Goal: Task Accomplishment & Management: Manage account settings

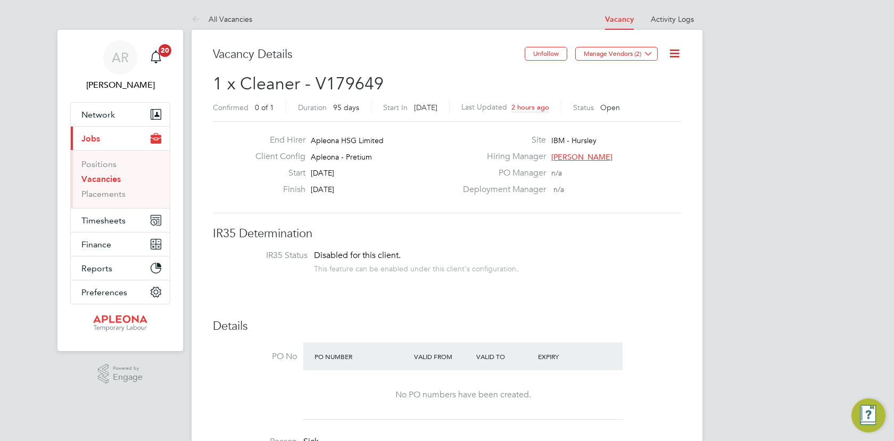
scroll to position [31, 75]
click at [100, 179] on link "Vacancies" at bounding box center [100, 179] width 39 height 10
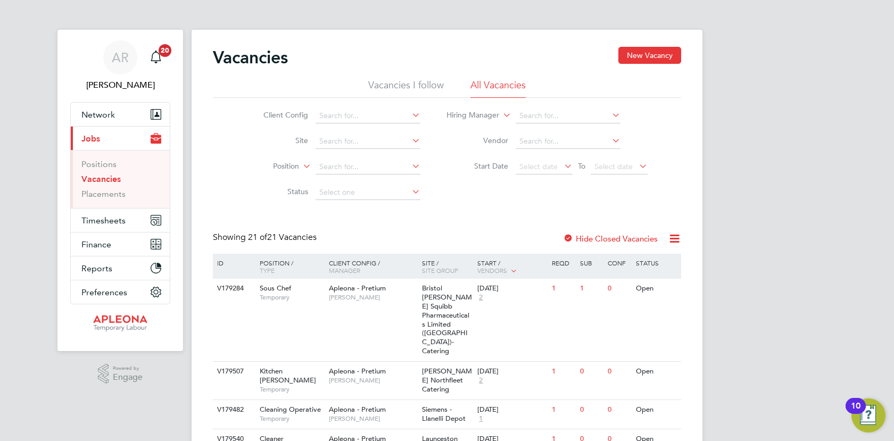
click at [101, 179] on link "Vacancies" at bounding box center [100, 179] width 39 height 10
click at [543, 113] on input at bounding box center [568, 116] width 105 height 15
click at [554, 130] on li "Angie Robison" at bounding box center [580, 130] width 131 height 14
type input "[PERSON_NAME]"
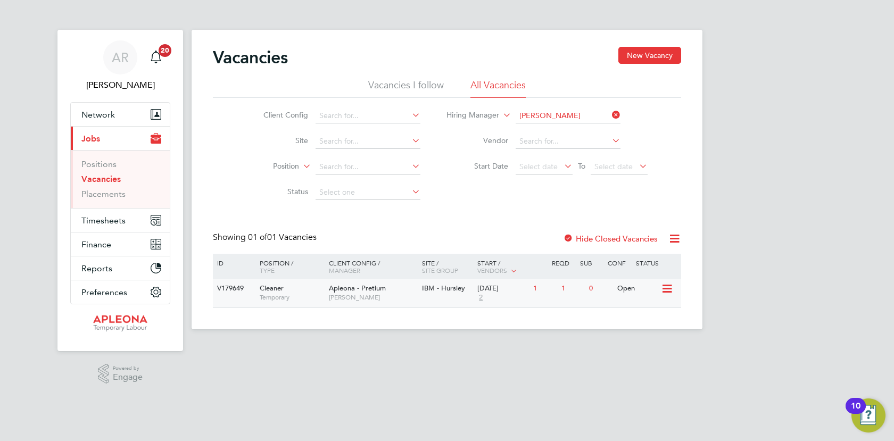
click at [635, 290] on div "Open" at bounding box center [638, 289] width 46 height 20
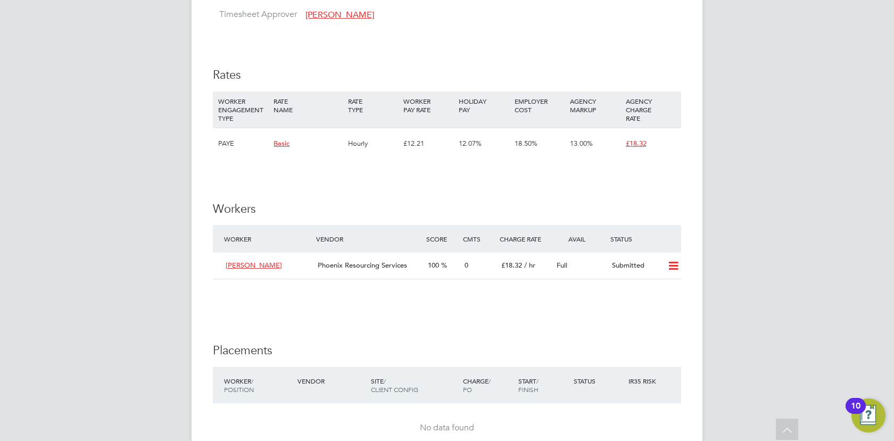
scroll to position [958, 0]
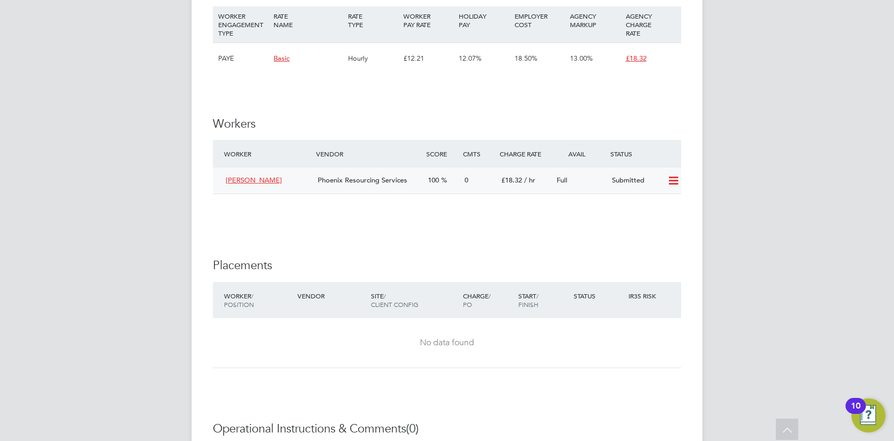
click at [670, 180] on icon at bounding box center [673, 181] width 13 height 9
click at [658, 199] on li "Offer" at bounding box center [659, 203] width 37 height 15
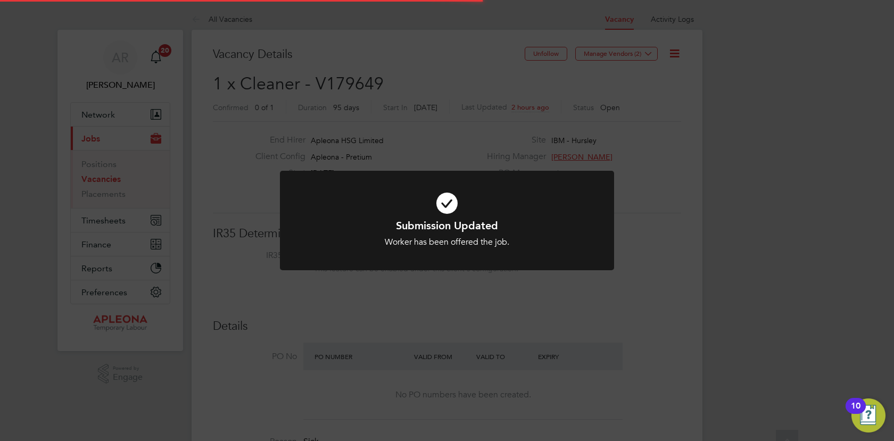
scroll to position [31, 75]
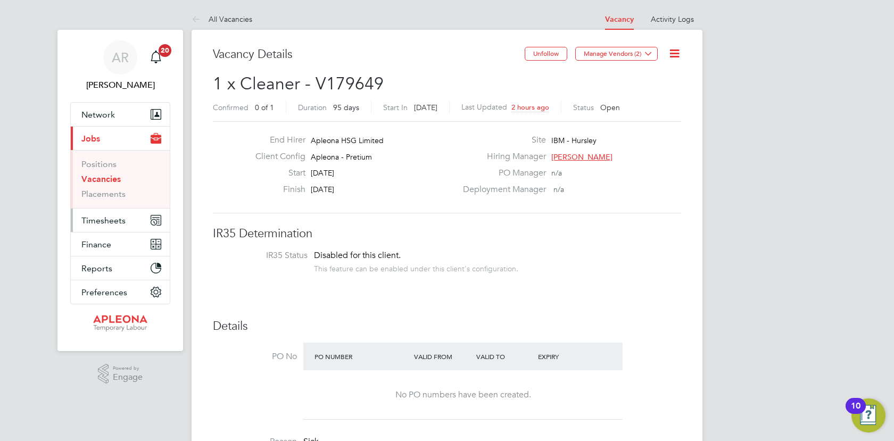
click at [111, 222] on span "Timesheets" at bounding box center [103, 221] width 44 height 10
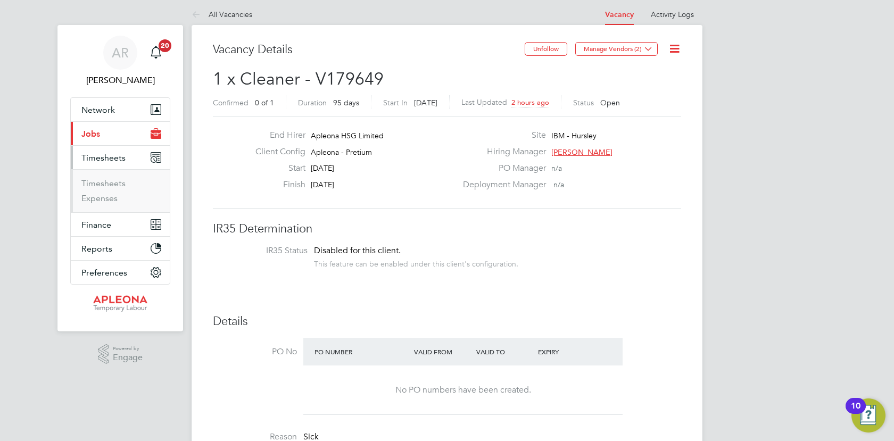
scroll to position [5, 0]
click at [120, 180] on link "Timesheets" at bounding box center [103, 183] width 44 height 10
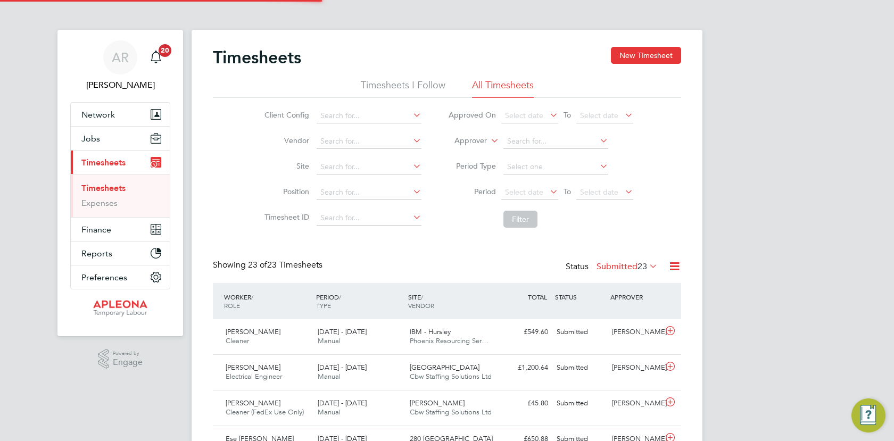
scroll to position [5, 5]
click at [667, 334] on icon at bounding box center [670, 331] width 13 height 9
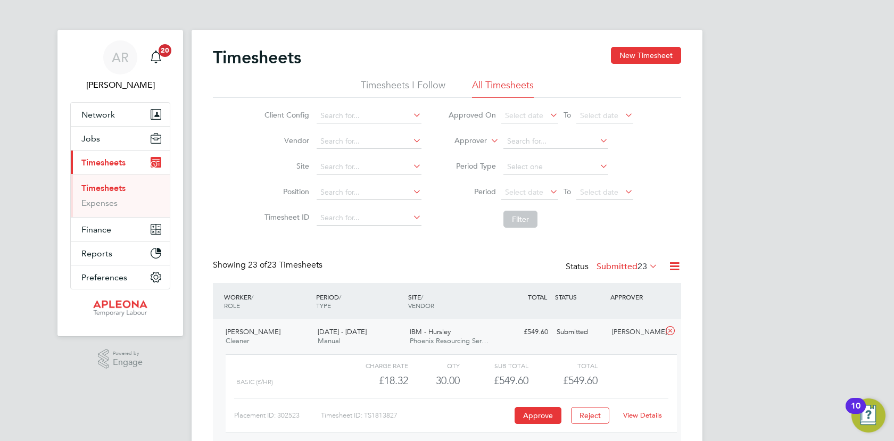
click at [638, 414] on link "View Details" at bounding box center [642, 415] width 39 height 9
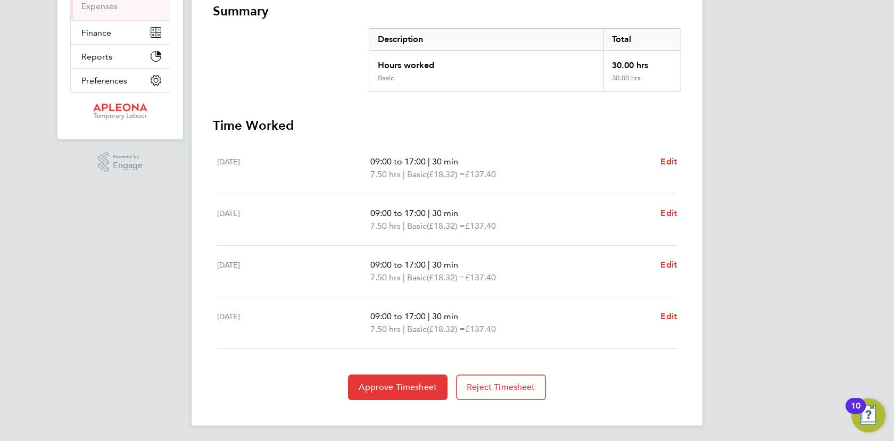
scroll to position [199, 0]
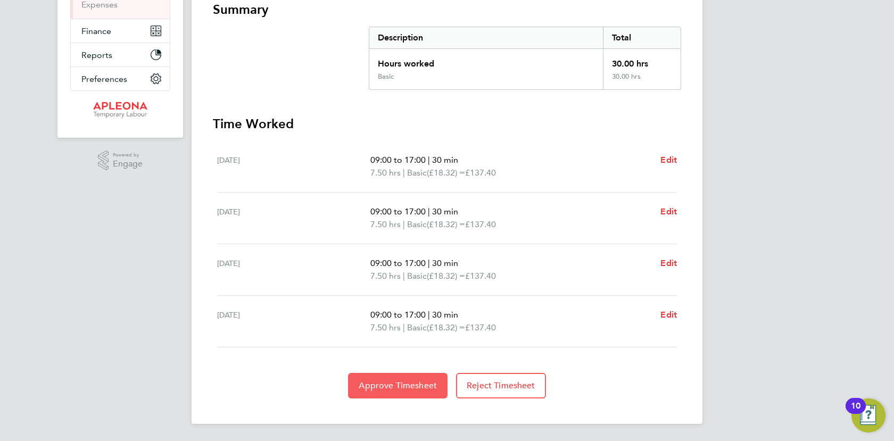
click at [414, 389] on span "Approve Timesheet" at bounding box center [398, 386] width 78 height 11
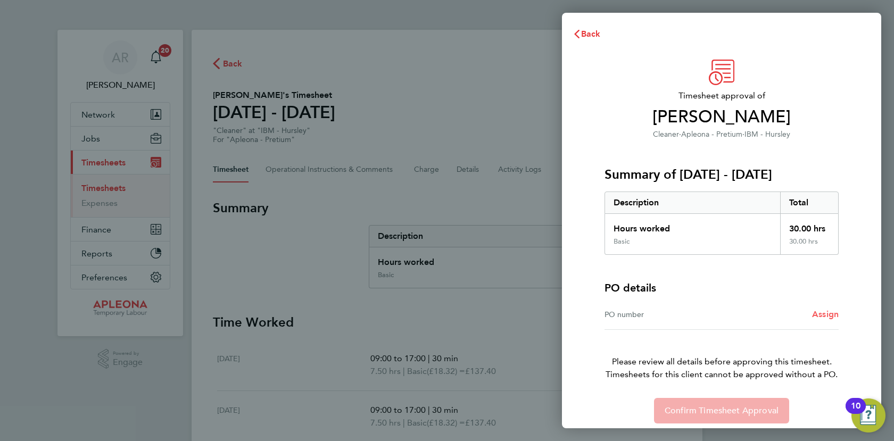
click at [823, 318] on span "Assign" at bounding box center [825, 314] width 27 height 10
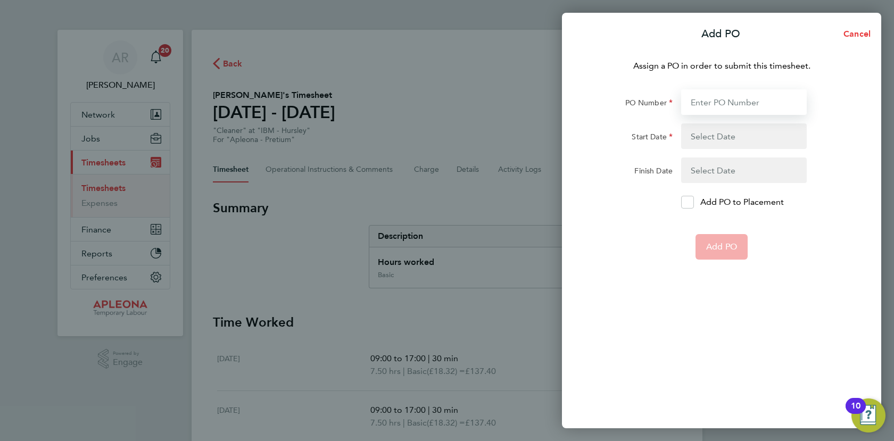
click at [715, 102] on input "PO Number" at bounding box center [744, 102] width 126 height 26
type input "2524094"
click at [707, 140] on button "button" at bounding box center [744, 136] width 126 height 26
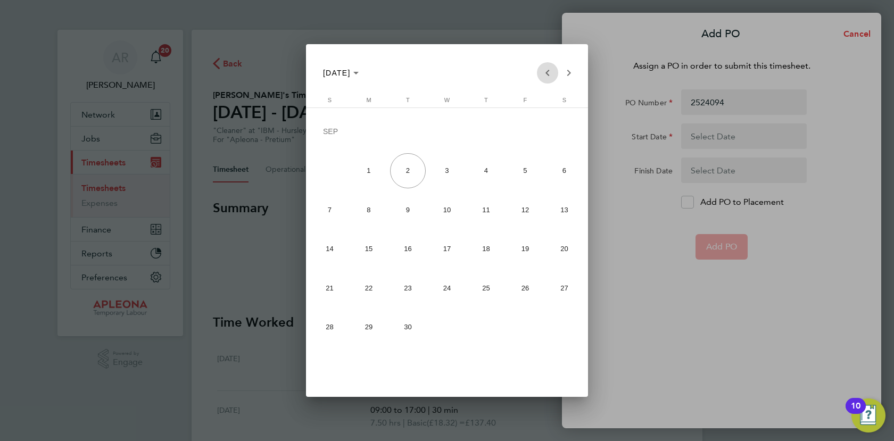
click at [544, 75] on span "Previous month" at bounding box center [547, 72] width 21 height 21
click at [565, 251] on span "23" at bounding box center [564, 251] width 35 height 35
type input "23 Aug 25"
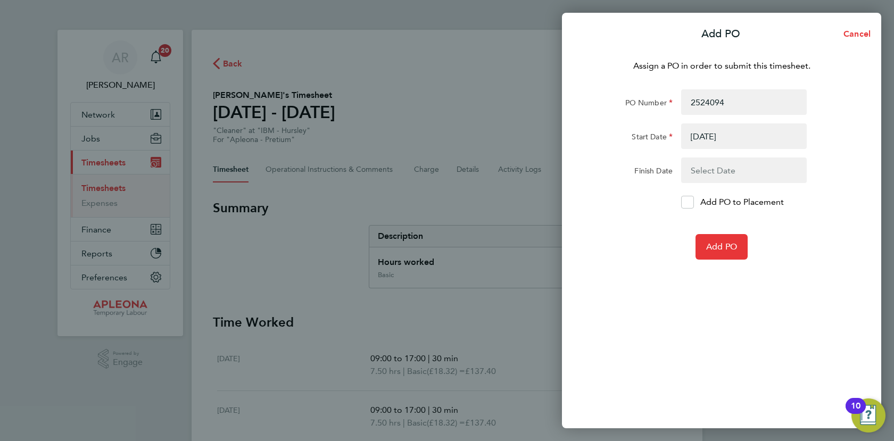
click at [712, 172] on button "button" at bounding box center [744, 171] width 126 height 26
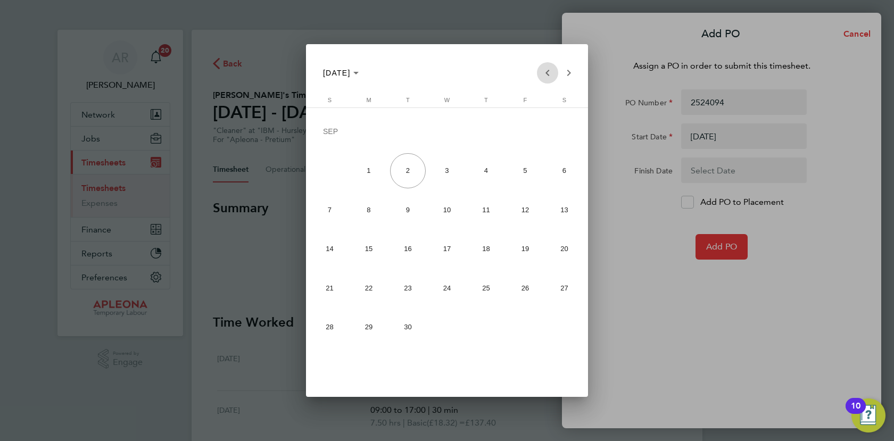
click at [544, 73] on span "Previous month" at bounding box center [547, 72] width 21 height 21
click at [525, 284] on span "29" at bounding box center [525, 290] width 35 height 35
type input "29 Aug 25"
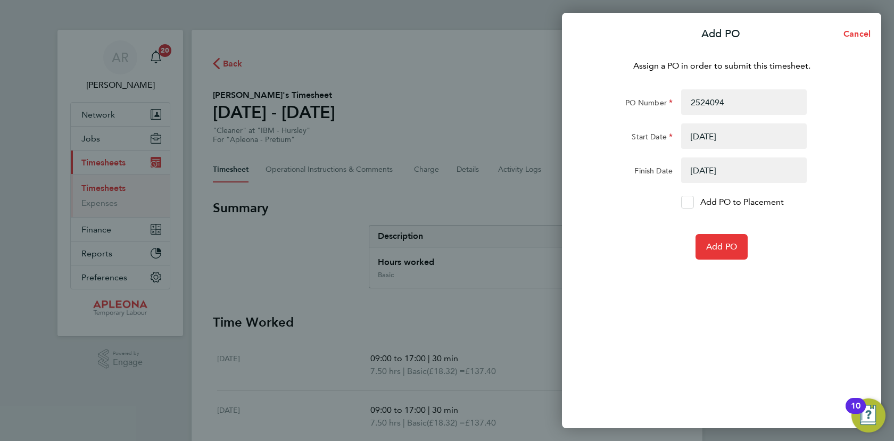
click at [705, 205] on p "Add PO to Placement" at bounding box center [742, 202] width 84 height 13
click at [691, 202] on input "Add PO to Placement" at bounding box center [691, 202] width 0 height 0
click at [712, 241] on button "Add PO" at bounding box center [722, 247] width 52 height 26
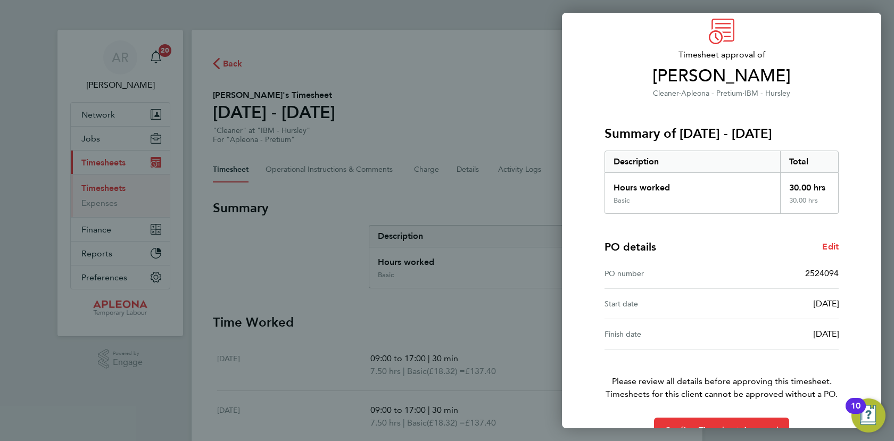
scroll to position [42, 0]
click at [707, 420] on button "Confirm Timesheet Approval" at bounding box center [721, 430] width 135 height 26
